Goal: Manage account settings

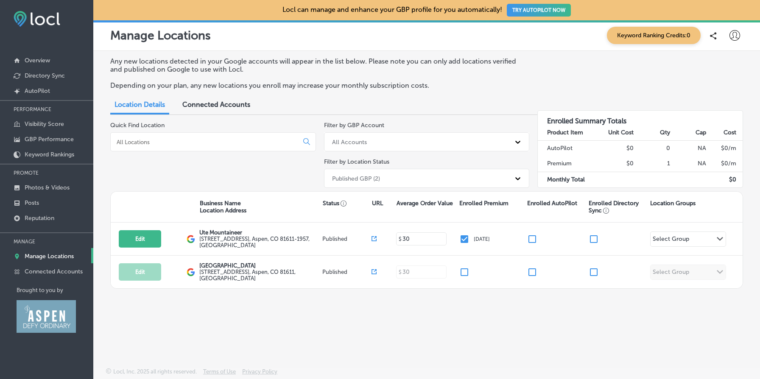
click at [608, 82] on div "Any new locations detected in your Google accounts will appear in the list belo…" at bounding box center [426, 76] width 633 height 39
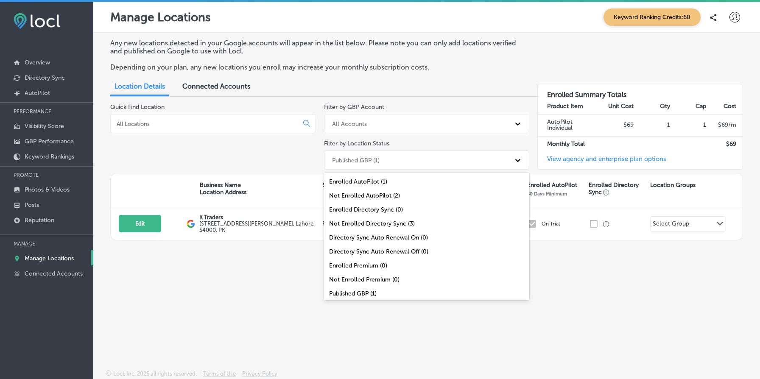
click at [437, 159] on div "Published GBP (1)" at bounding box center [419, 160] width 183 height 14
click at [457, 316] on div "Any new locations detected in your Google accounts will appear in the list belo…" at bounding box center [426, 181] width 666 height 297
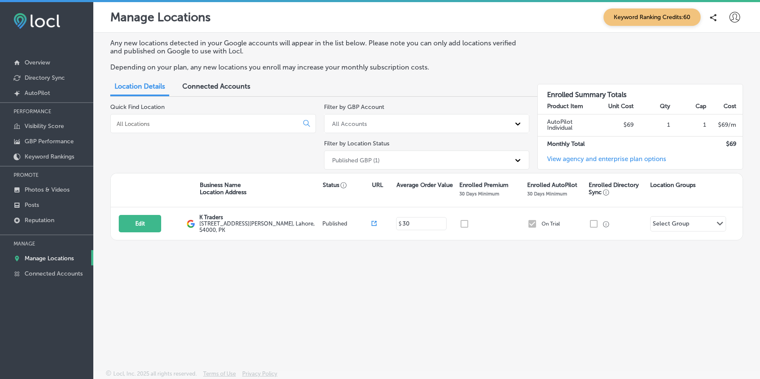
click at [733, 15] on icon at bounding box center [734, 17] width 11 height 11
click at [645, 55] on div at bounding box center [380, 189] width 760 height 379
click at [737, 16] on icon at bounding box center [734, 17] width 11 height 11
click at [717, 50] on p "My Account" at bounding box center [722, 48] width 38 height 10
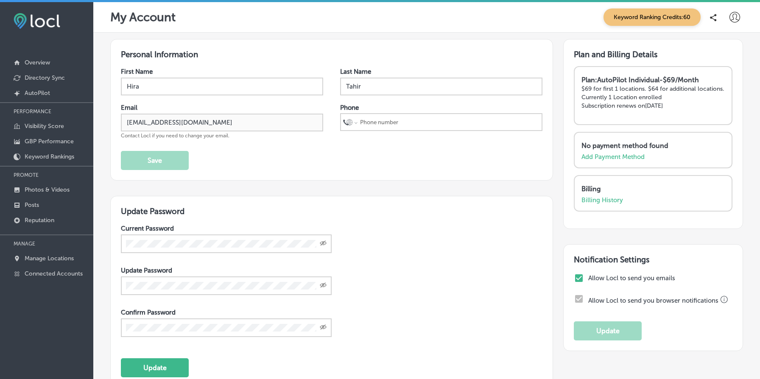
click at [611, 78] on strong "Plan: AutoPilot Individual - $69/Month" at bounding box center [639, 80] width 117 height 8
click at [606, 61] on div "Plan and Billing Details Plan: AutoPilot Individual - $69/Month $69 for first 1…" at bounding box center [653, 134] width 180 height 190
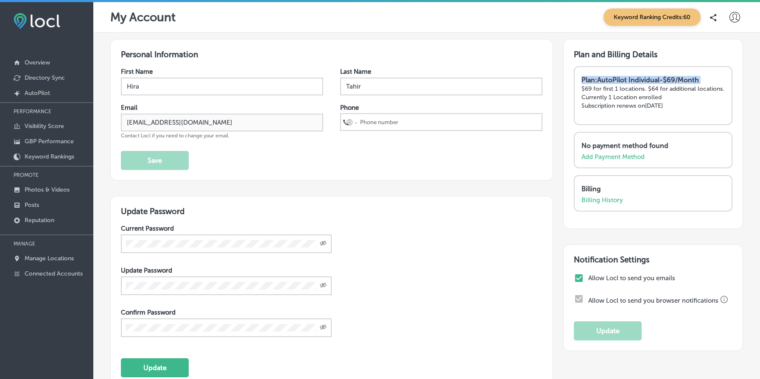
click at [606, 61] on div "Plan and Billing Details Plan: AutoPilot Individual - $69/Month $69 for first 1…" at bounding box center [653, 134] width 180 height 190
click at [584, 56] on h3 "Plan and Billing Details" at bounding box center [653, 55] width 159 height 10
click at [612, 80] on strong "Plan: AutoPilot Individual - $69/Month" at bounding box center [639, 80] width 117 height 8
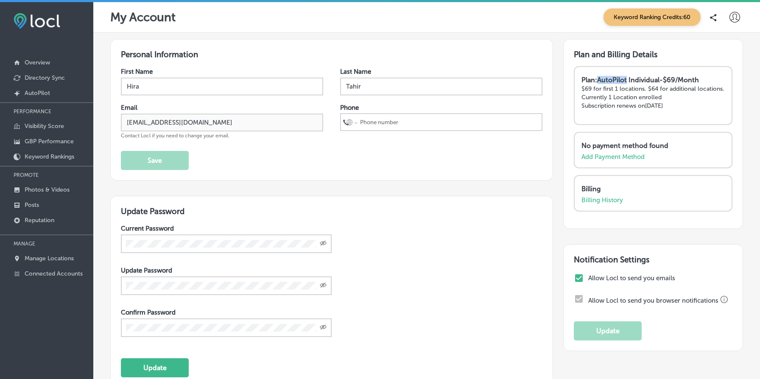
click at [612, 80] on strong "Plan: AutoPilot Individual - $69/Month" at bounding box center [639, 80] width 117 height 8
click at [612, 81] on strong "Plan: AutoPilot Individual - $69/Month" at bounding box center [639, 80] width 117 height 8
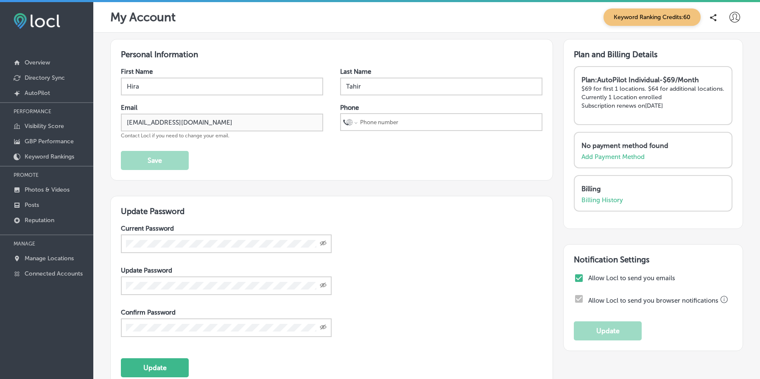
click at [626, 92] on p "$69 for first 1 locations. $64 for additional locations." at bounding box center [652, 88] width 143 height 7
click at [589, 88] on p "$69 for first 1 locations. $64 for additional locations." at bounding box center [652, 88] width 143 height 7
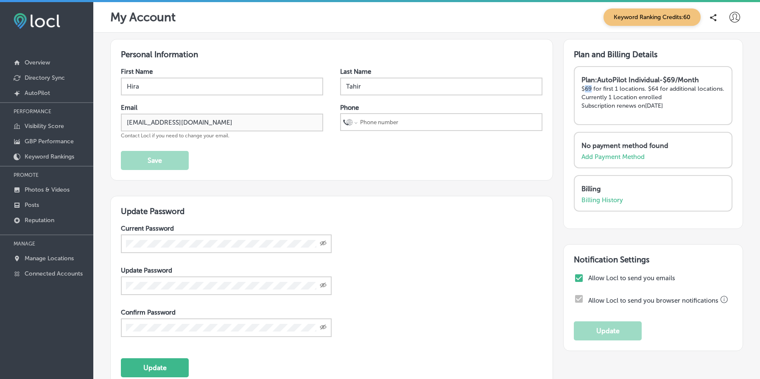
drag, startPoint x: 589, startPoint y: 88, endPoint x: 619, endPoint y: 90, distance: 30.2
click at [602, 88] on p "$69 for first 1 locations. $64 for additional locations." at bounding box center [652, 88] width 143 height 7
click at [642, 101] on p "Currently 1 Location enrolled" at bounding box center [652, 97] width 143 height 7
click at [72, 255] on p "Manage Locations" at bounding box center [49, 258] width 49 height 7
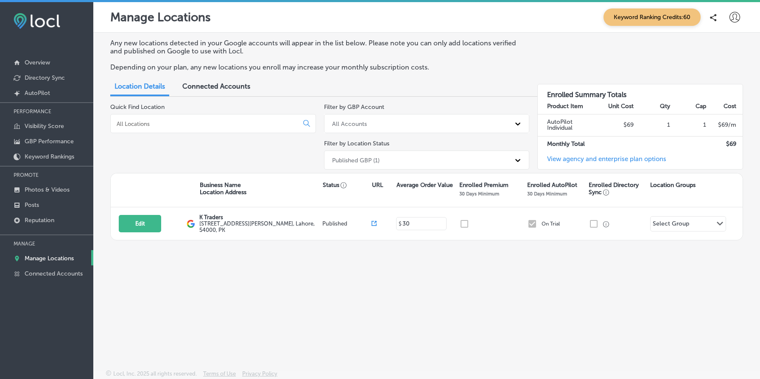
click at [569, 95] on h3 "Enrolled Summary Totals" at bounding box center [640, 91] width 205 height 14
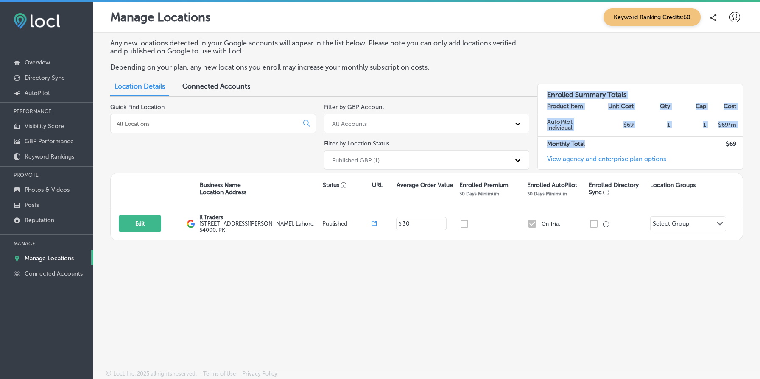
drag, startPoint x: 569, startPoint y: 95, endPoint x: 655, endPoint y: 150, distance: 101.5
click at [654, 149] on div "Enrolled Summary Totals Product Item Unit Cost Qty Cap Cost AutoPilot Individua…" at bounding box center [640, 127] width 206 height 86
click at [664, 117] on td "1" at bounding box center [652, 125] width 36 height 22
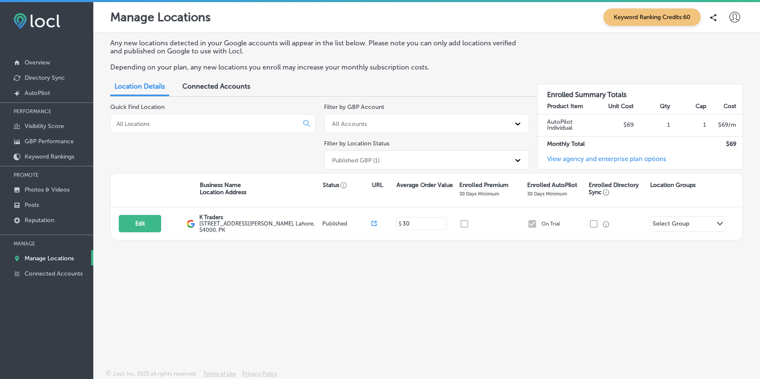
click at [735, 18] on icon at bounding box center [734, 17] width 11 height 11
click at [722, 44] on p "My Account" at bounding box center [722, 48] width 38 height 10
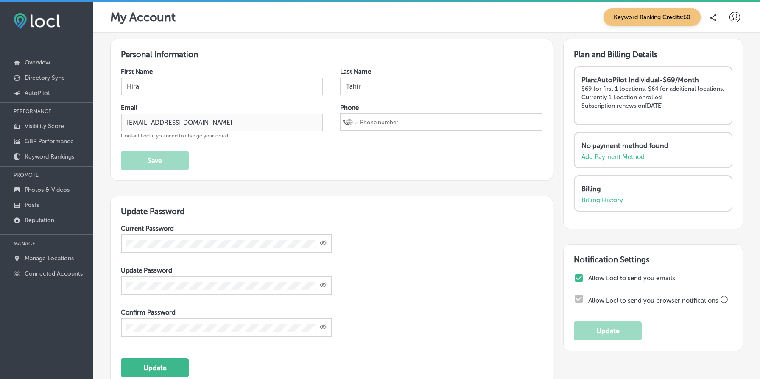
click at [607, 149] on p "No payment method found" at bounding box center [650, 146] width 139 height 8
click at [597, 193] on p "Billing" at bounding box center [650, 189] width 139 height 8
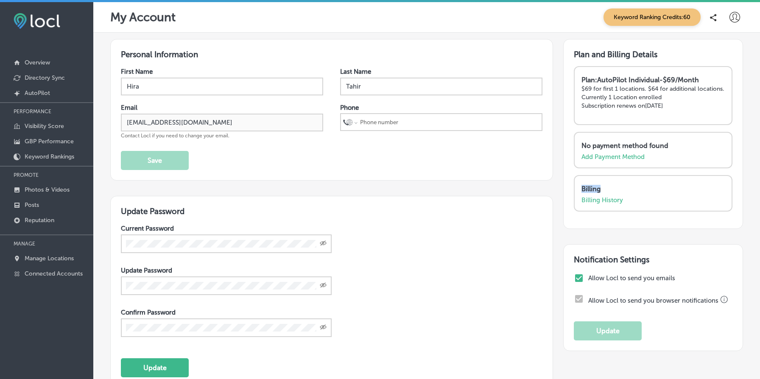
click at [597, 193] on p "Billing" at bounding box center [650, 189] width 139 height 8
click at [579, 87] on div "Plan: AutoPilot Individual - $69/Month $69 for first 1 locations. $64 for addit…" at bounding box center [653, 95] width 159 height 59
click at [584, 78] on strong "Plan: AutoPilot Individual - $69/Month" at bounding box center [639, 80] width 117 height 8
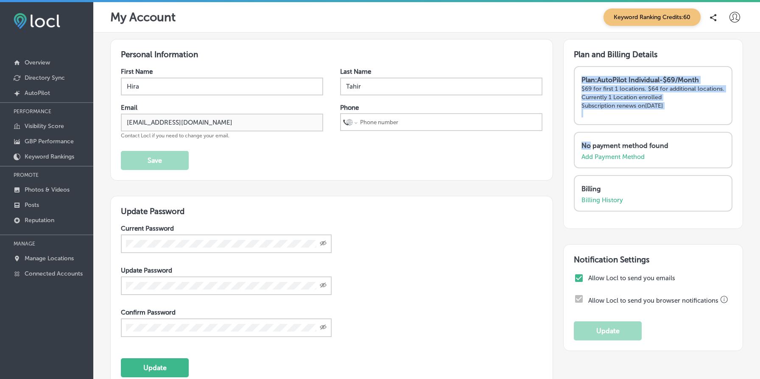
drag, startPoint x: 584, startPoint y: 78, endPoint x: 694, endPoint y: 142, distance: 126.7
click at [694, 142] on div "Plan and Billing Details Plan: AutoPilot Individual - $69/Month $69 for first 1…" at bounding box center [653, 134] width 180 height 190
click at [701, 108] on div "Plan: AutoPilot Individual - $69/Month $69 for first 1 locations. $64 for addit…" at bounding box center [652, 97] width 143 height 42
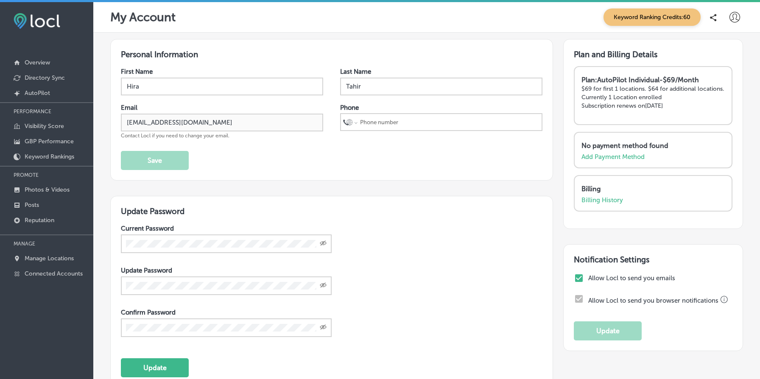
click at [582, 81] on strong "Plan: AutoPilot Individual - $69/Month" at bounding box center [639, 80] width 117 height 8
drag, startPoint x: 582, startPoint y: 81, endPoint x: 708, endPoint y: 142, distance: 140.1
click at [700, 134] on div "Plan and Billing Details Plan: AutoPilot Individual - $69/Month $69 for first 1…" at bounding box center [653, 134] width 180 height 190
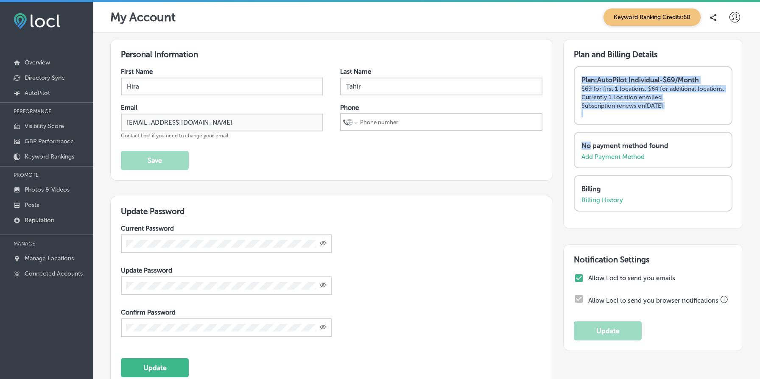
click at [670, 125] on div "Plan: AutoPilot Individual - $69/Month $69 for first 1 locations. $64 for addit…" at bounding box center [653, 95] width 159 height 59
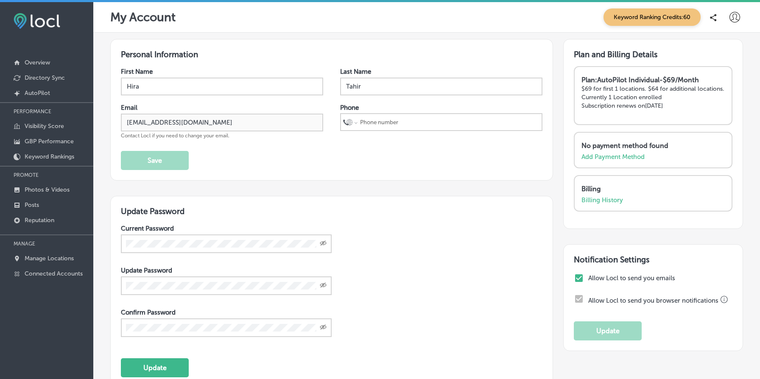
click at [670, 125] on div "Plan: AutoPilot Individual - $69/Month $69 for first 1 locations. $64 for addit…" at bounding box center [653, 95] width 159 height 59
click at [628, 123] on div "Plan: AutoPilot Individual - $69/Month $69 for first 1 locations. $64 for addit…" at bounding box center [653, 95] width 159 height 59
drag, startPoint x: 628, startPoint y: 123, endPoint x: 593, endPoint y: 51, distance: 80.0
click at [597, 66] on div "Plan: AutoPilot Individual - $69/Month $69 for first 1 locations. $64 for addit…" at bounding box center [653, 95] width 159 height 59
click at [588, 81] on strong "Plan: AutoPilot Individual - $69/Month" at bounding box center [639, 80] width 117 height 8
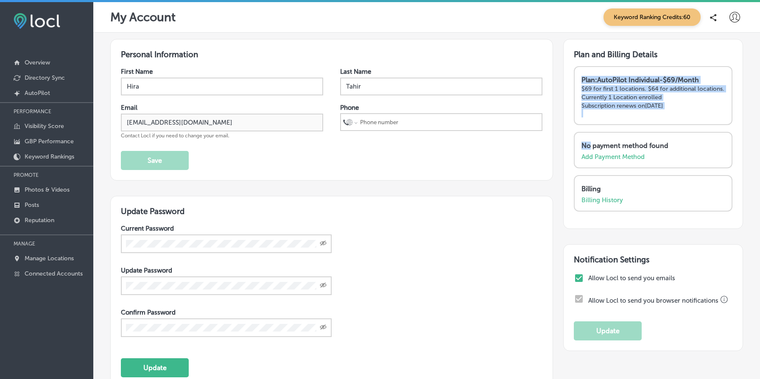
drag, startPoint x: 588, startPoint y: 81, endPoint x: 694, endPoint y: 143, distance: 122.4
click at [694, 143] on div "Plan and Billing Details Plan: AutoPilot Individual - $69/Month $69 for first 1…" at bounding box center [653, 134] width 180 height 190
click at [670, 117] on div "Plan: AutoPilot Individual - $69/Month $69 for first 1 locations. $64 for addit…" at bounding box center [652, 97] width 143 height 42
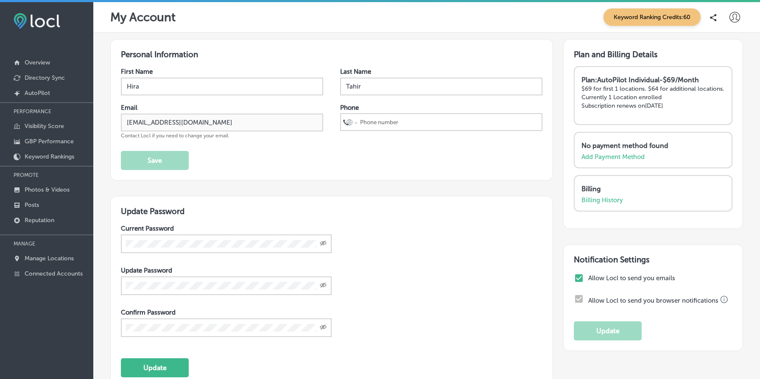
click at [625, 90] on p "$69 for first 1 locations. $64 for additional locations." at bounding box center [652, 88] width 143 height 7
click at [616, 78] on strong "Plan: AutoPilot Individual - $69/Month" at bounding box center [639, 80] width 117 height 8
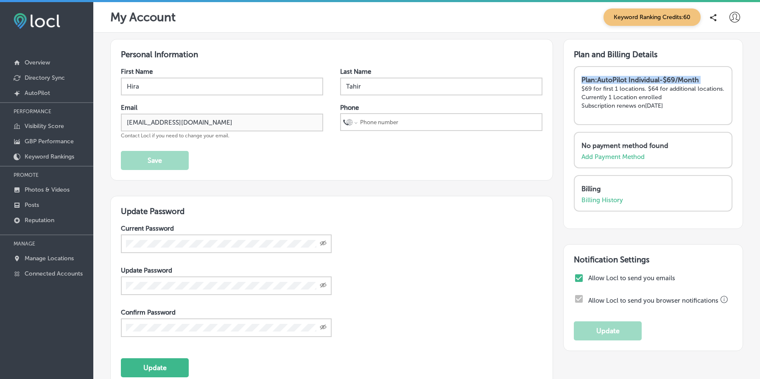
click at [616, 78] on strong "Plan: AutoPilot Individual - $69/Month" at bounding box center [639, 80] width 117 height 8
click at [60, 253] on link "Manage Locations" at bounding box center [46, 257] width 93 height 15
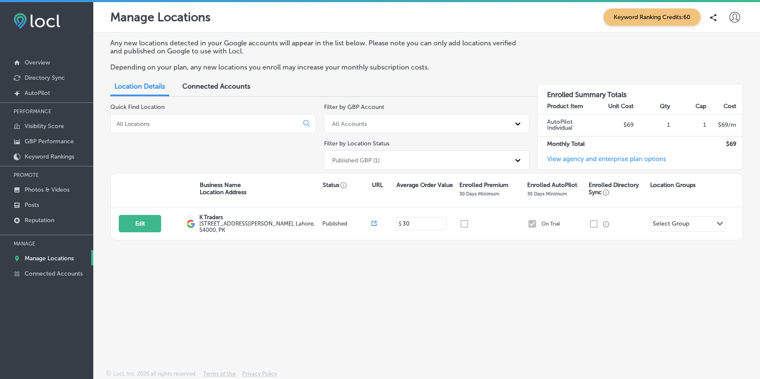
click at [735, 19] on icon at bounding box center [734, 17] width 11 height 11
click at [724, 47] on p "My Account" at bounding box center [722, 48] width 38 height 10
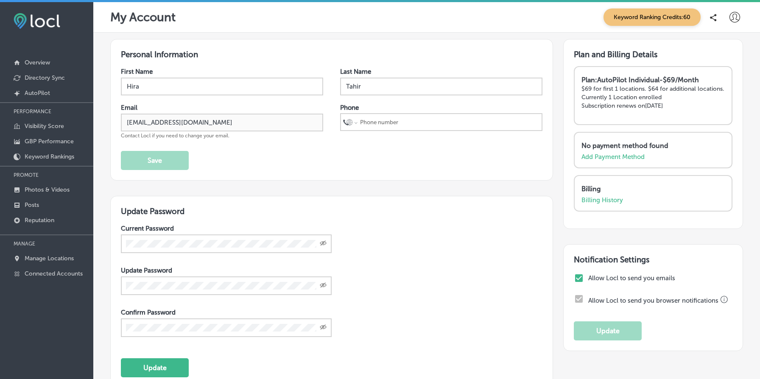
click at [658, 92] on p "$69 for first 1 locations. $64 for additional locations." at bounding box center [652, 88] width 143 height 7
click at [647, 109] on p "Subscription renews on Sep 25, 2025" at bounding box center [652, 105] width 143 height 7
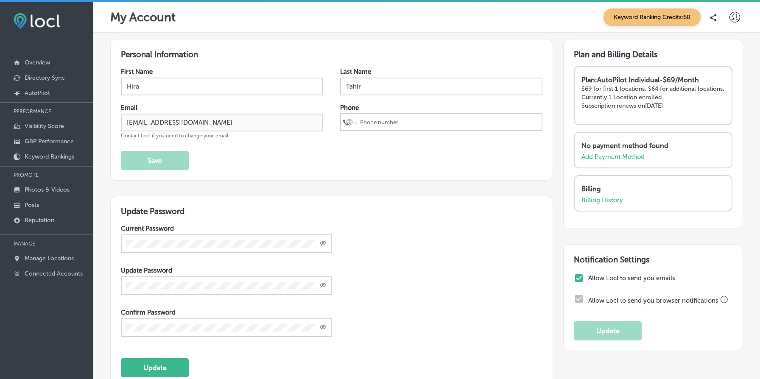
click at [647, 109] on p "Subscription renews on Sep 25, 2025" at bounding box center [652, 105] width 143 height 7
click at [58, 253] on link "Manage Locations" at bounding box center [46, 257] width 93 height 15
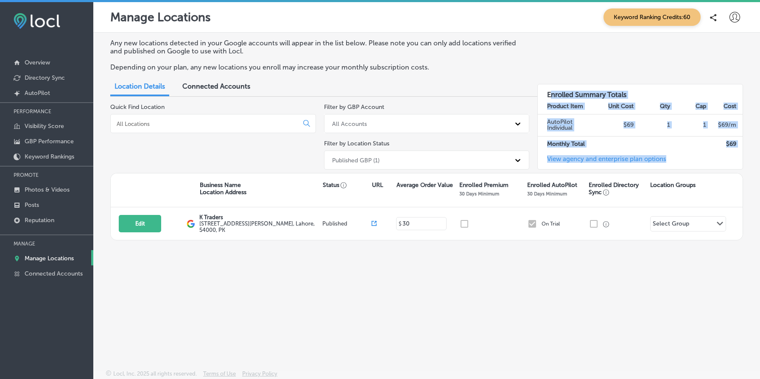
drag, startPoint x: 549, startPoint y: 90, endPoint x: 661, endPoint y: 162, distance: 133.4
click at [661, 163] on div "Enrolled Summary Totals Product Item Unit Cost Qty Cap Cost AutoPilot Individua…" at bounding box center [640, 127] width 206 height 86
click at [689, 159] on div "Enrolled Summary Totals Product Item Unit Cost Qty Cap Cost AutoPilot Individua…" at bounding box center [640, 127] width 206 height 86
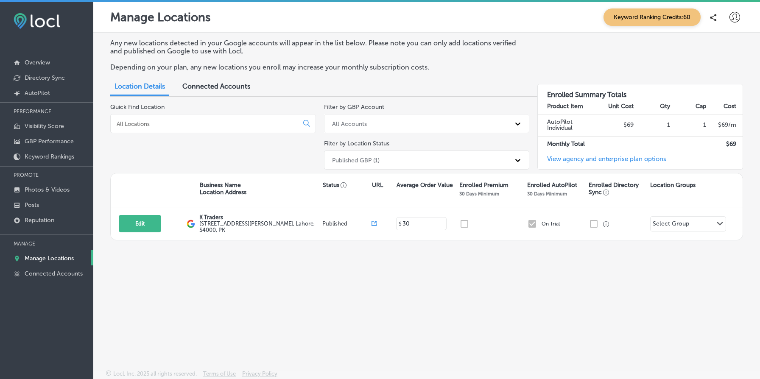
click at [730, 13] on icon at bounding box center [734, 17] width 11 height 11
click at [721, 44] on p "My Account" at bounding box center [722, 48] width 38 height 10
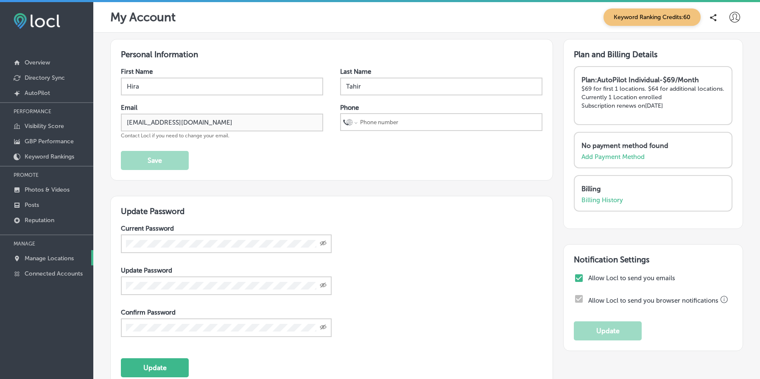
click at [50, 264] on link "Manage Locations" at bounding box center [46, 257] width 93 height 15
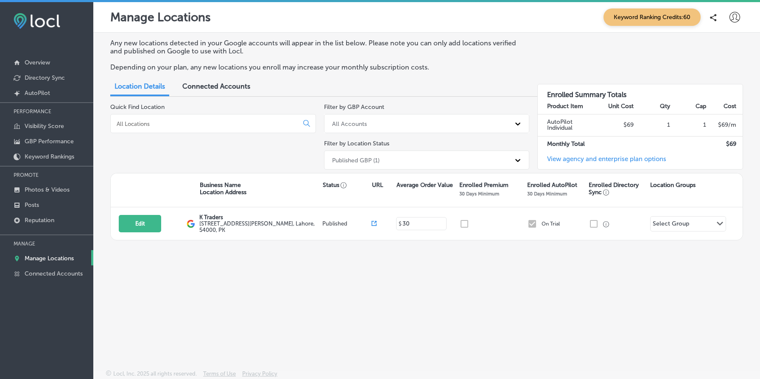
click at [560, 95] on h3 "Enrolled Summary Totals" at bounding box center [640, 91] width 205 height 14
click at [556, 95] on h3 "Enrolled Summary Totals" at bounding box center [640, 91] width 205 height 14
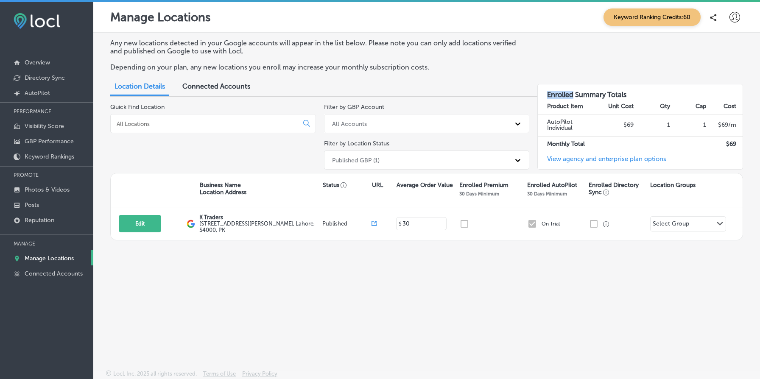
click at [556, 95] on h3 "Enrolled Summary Totals" at bounding box center [640, 91] width 205 height 14
click at [664, 67] on div "Any new locations detected in your Google accounts will appear in the list belo…" at bounding box center [426, 58] width 633 height 39
click at [735, 16] on icon at bounding box center [734, 17] width 11 height 11
click at [725, 49] on p "My Account" at bounding box center [722, 48] width 38 height 10
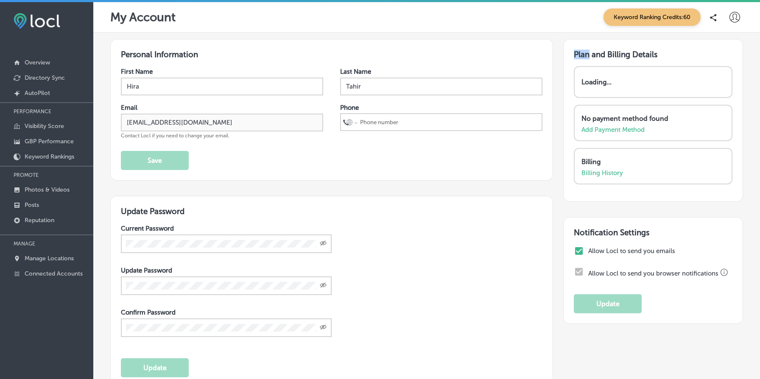
click at [725, 49] on div "Plan and Billing Details Loading... No payment method found Add Payment Method …" at bounding box center [653, 120] width 180 height 163
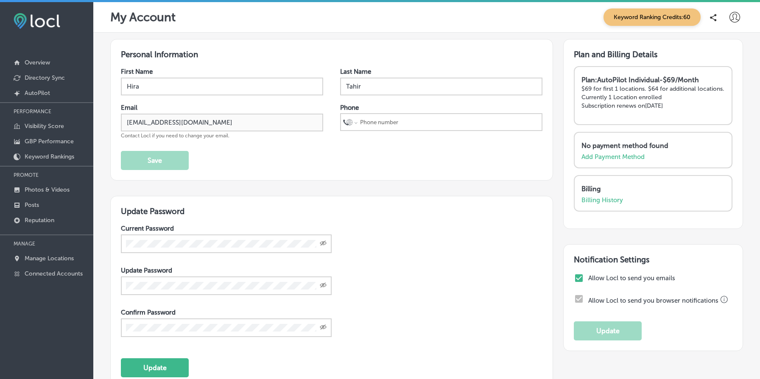
click at [599, 81] on strong "Plan: AutoPilot Individual - $69/Month" at bounding box center [639, 80] width 117 height 8
click at [617, 99] on div "Plan: AutoPilot Individual - $69/Month $69 for first 1 locations. $64 for addit…" at bounding box center [652, 97] width 143 height 42
click at [35, 262] on link "Manage Locations" at bounding box center [46, 257] width 93 height 15
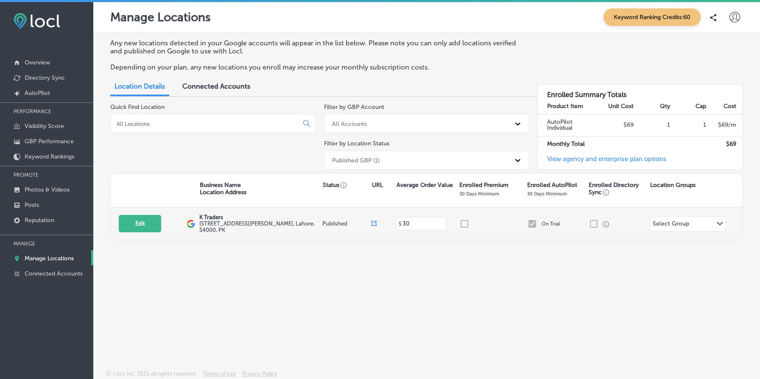
click at [592, 225] on div at bounding box center [618, 224] width 61 height 10
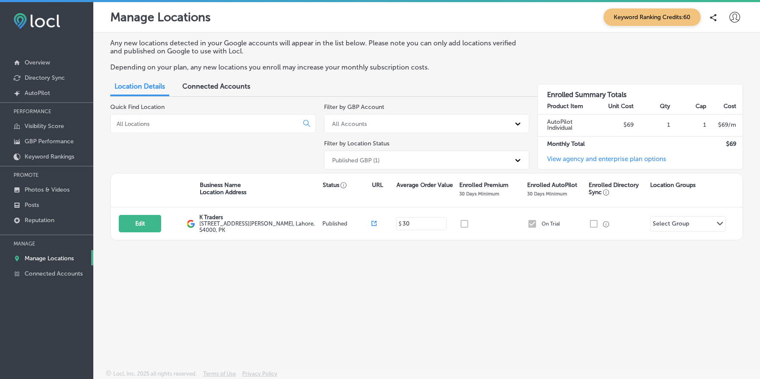
click at [595, 125] on td "AutoPilot Individual" at bounding box center [568, 125] width 60 height 22
click at [578, 121] on td "AutoPilot Individual" at bounding box center [568, 125] width 60 height 22
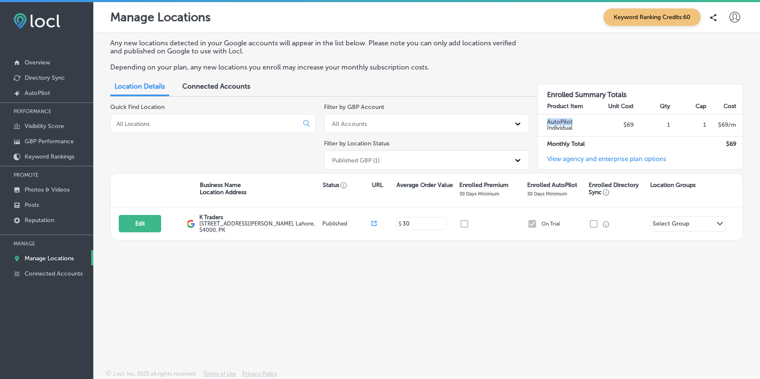
click at [578, 121] on td "AutoPilot Individual" at bounding box center [568, 125] width 60 height 22
click at [731, 22] on icon at bounding box center [734, 17] width 11 height 11
click at [731, 48] on p "My Account" at bounding box center [722, 48] width 38 height 10
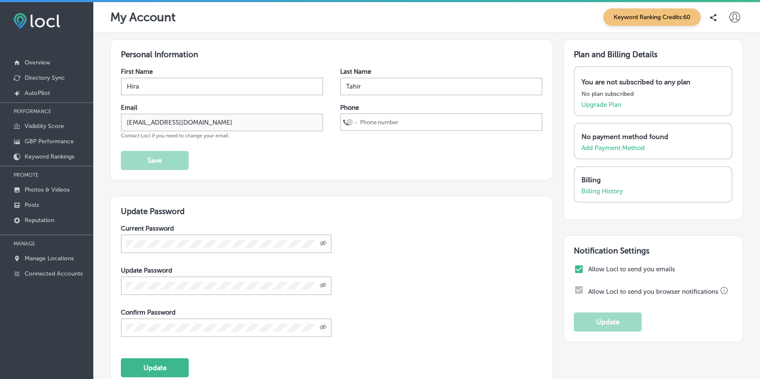
click at [631, 79] on p "You are not subscribed to any plan" at bounding box center [635, 82] width 109 height 8
click at [622, 79] on p "You are not subscribed to any plan" at bounding box center [635, 82] width 109 height 8
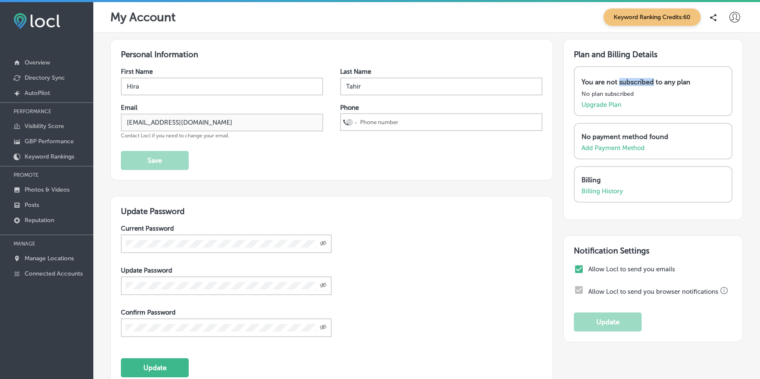
click at [622, 79] on p "You are not subscribed to any plan" at bounding box center [635, 82] width 109 height 8
click at [647, 87] on div "No plan subscribed" at bounding box center [652, 91] width 143 height 11
click at [733, 19] on icon at bounding box center [734, 17] width 11 height 11
click at [618, 79] on div at bounding box center [380, 189] width 760 height 379
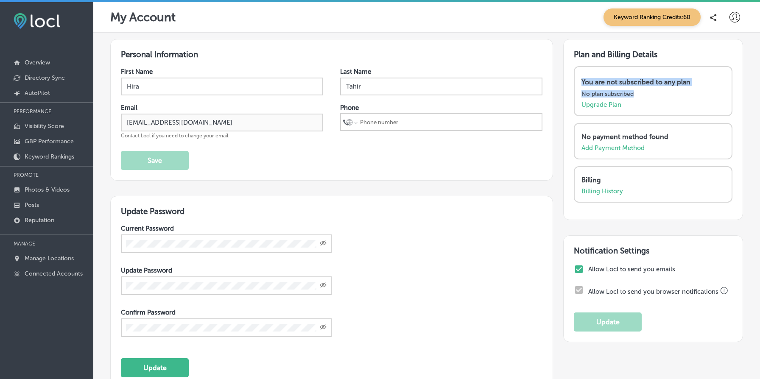
drag, startPoint x: 577, startPoint y: 75, endPoint x: 676, endPoint y: 118, distance: 107.8
click at [676, 118] on div "Plan and Billing Details You are not subscribed to any plan No plan subscribed …" at bounding box center [653, 129] width 180 height 181
click at [679, 67] on div "You are not subscribed to any plan No plan subscribed Upgrade Plan" at bounding box center [653, 91] width 159 height 50
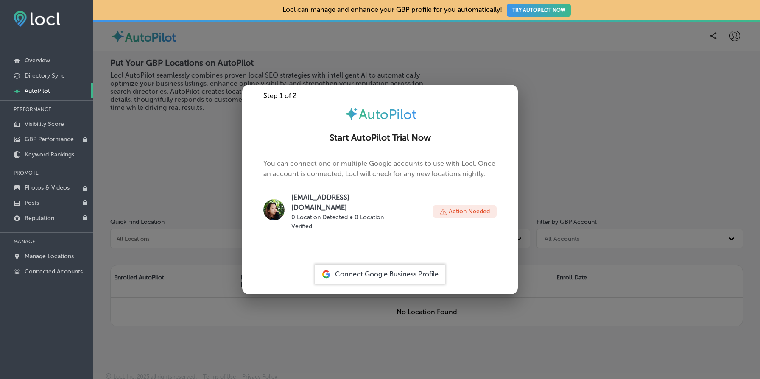
click at [573, 197] on div at bounding box center [380, 189] width 760 height 379
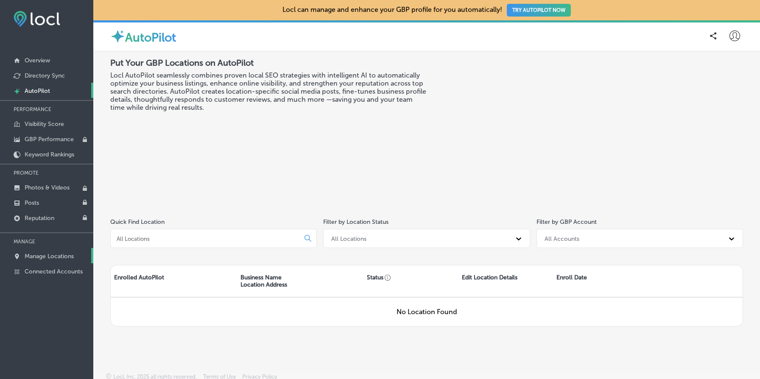
click at [72, 258] on p "Manage Locations" at bounding box center [49, 256] width 49 height 7
